Goal: Information Seeking & Learning: Learn about a topic

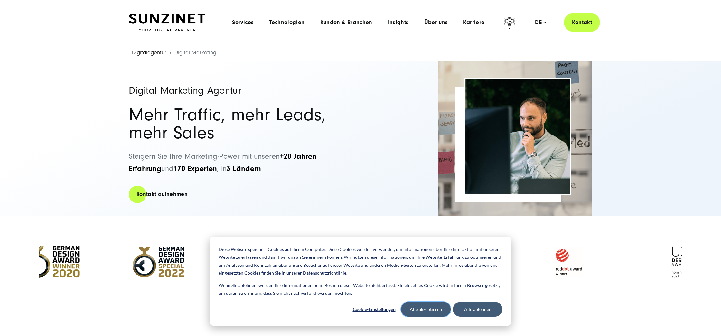
click at [432, 314] on button "Alle akzeptieren" at bounding box center [426, 309] width 50 height 15
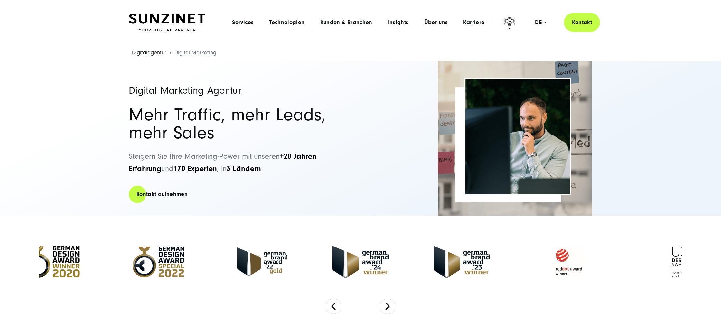
click at [176, 183] on div "Digital Marketing Agentur Mehr Traffic, mehr Leads, mehr Sales Steigern Sie Ihr…" at bounding box center [241, 138] width 225 height 155
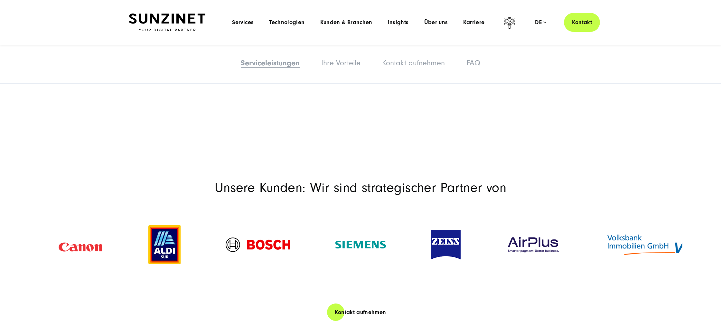
scroll to position [1251, 0]
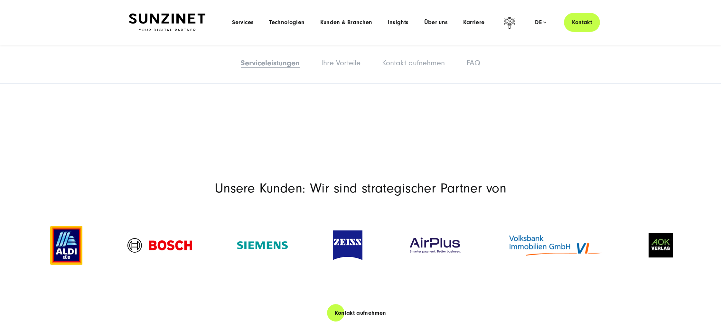
drag, startPoint x: 489, startPoint y: 185, endPoint x: 268, endPoint y: 183, distance: 220.6
click at [385, 230] on div at bounding box center [435, 245] width 100 height 31
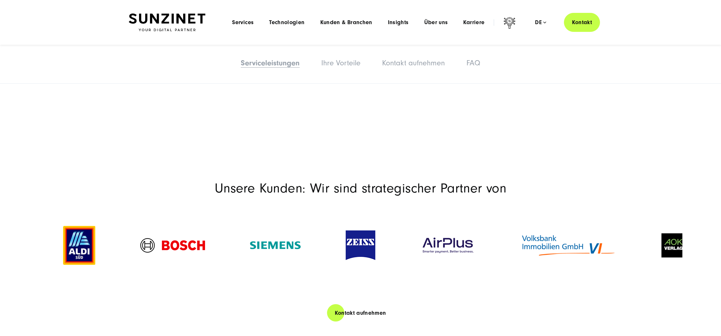
drag, startPoint x: 484, startPoint y: 181, endPoint x: 228, endPoint y: 165, distance: 256.2
click at [398, 230] on div at bounding box center [448, 245] width 100 height 31
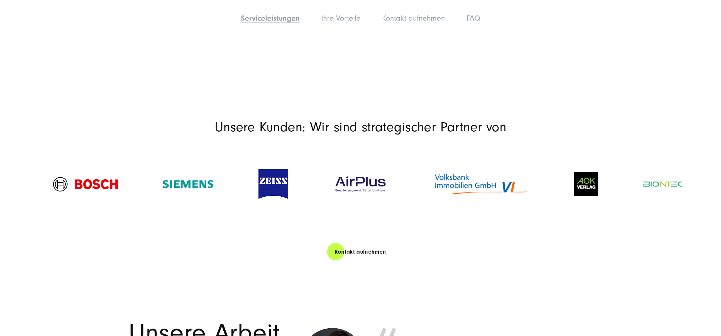
scroll to position [1313, 0]
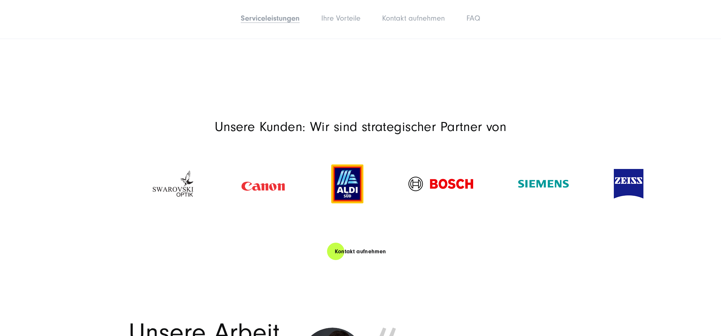
drag, startPoint x: 118, startPoint y: 117, endPoint x: 477, endPoint y: 119, distance: 358.7
click at [473, 177] on img at bounding box center [441, 184] width 65 height 14
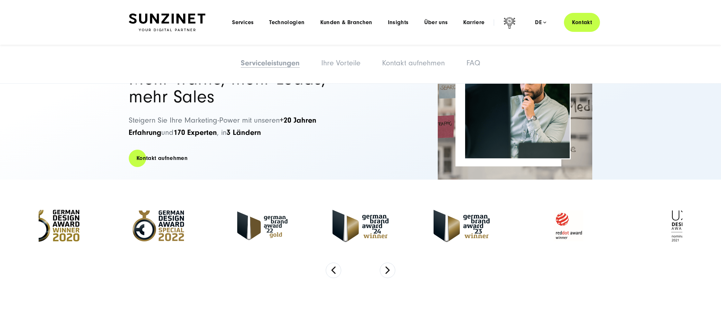
scroll to position [0, 0]
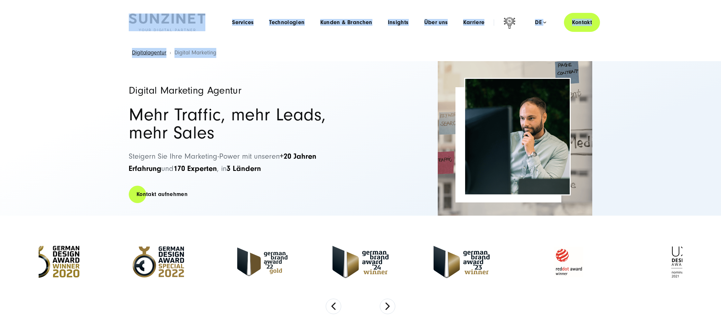
drag, startPoint x: 100, startPoint y: 20, endPoint x: 555, endPoint y: 56, distance: 456.2
click at [552, 55] on div "Digitalagentur Digital Marketing" at bounding box center [361, 53] width 696 height 16
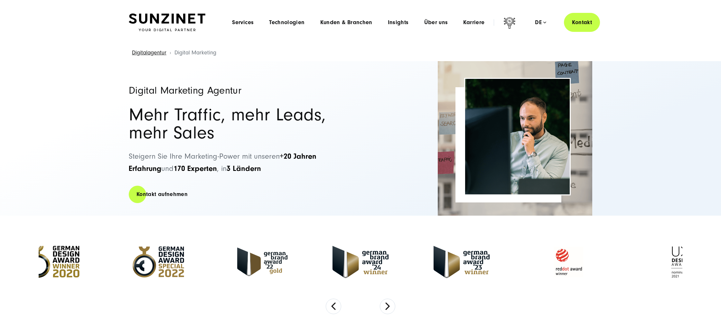
click at [552, 55] on div "Digitalagentur Digital Marketing" at bounding box center [361, 53] width 696 height 16
click at [443, 33] on header "Smart Search AI Hier können Sie eine konkrete Frage zu unserer Agentur und unse…" at bounding box center [360, 22] width 721 height 45
click at [247, 21] on span "Services" at bounding box center [243, 22] width 22 height 6
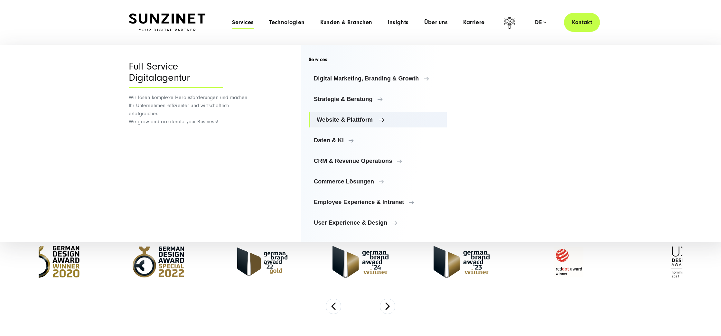
drag, startPoint x: 325, startPoint y: 117, endPoint x: 329, endPoint y: 116, distance: 4.3
click at [326, 117] on span "Website & Plattform" at bounding box center [379, 120] width 125 height 6
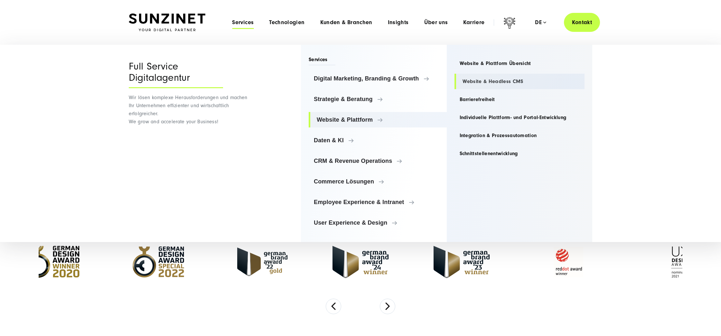
click at [493, 81] on link "Website & Headless CMS" at bounding box center [520, 81] width 130 height 15
